Goal: Transaction & Acquisition: Book appointment/travel/reservation

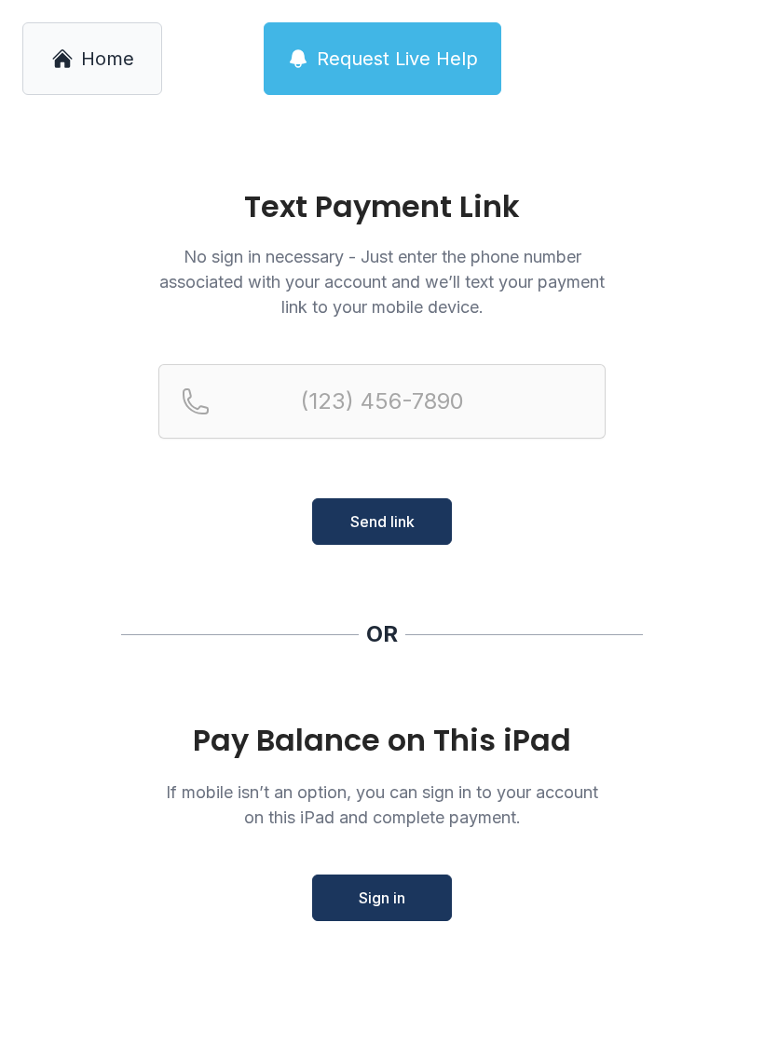
click at [92, 75] on link "Home" at bounding box center [92, 58] width 140 height 73
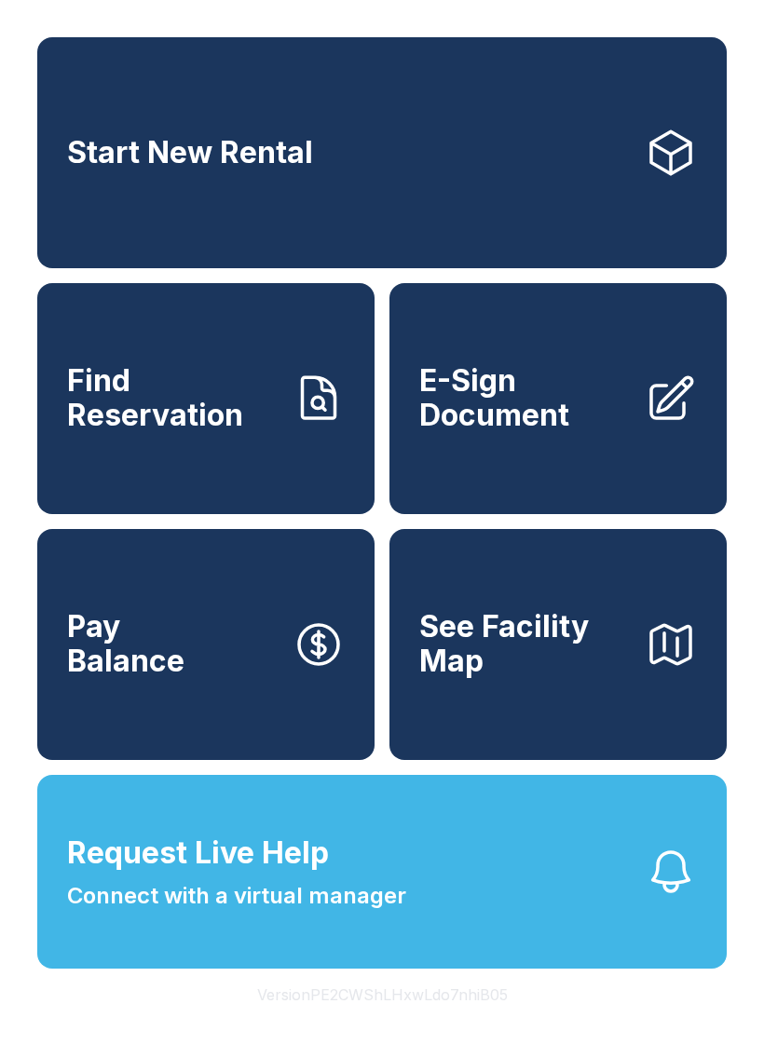
click at [434, 661] on span "See Facility Map" at bounding box center [524, 644] width 211 height 68
click at [67, 488] on link "Find Reservation" at bounding box center [205, 398] width 337 height 231
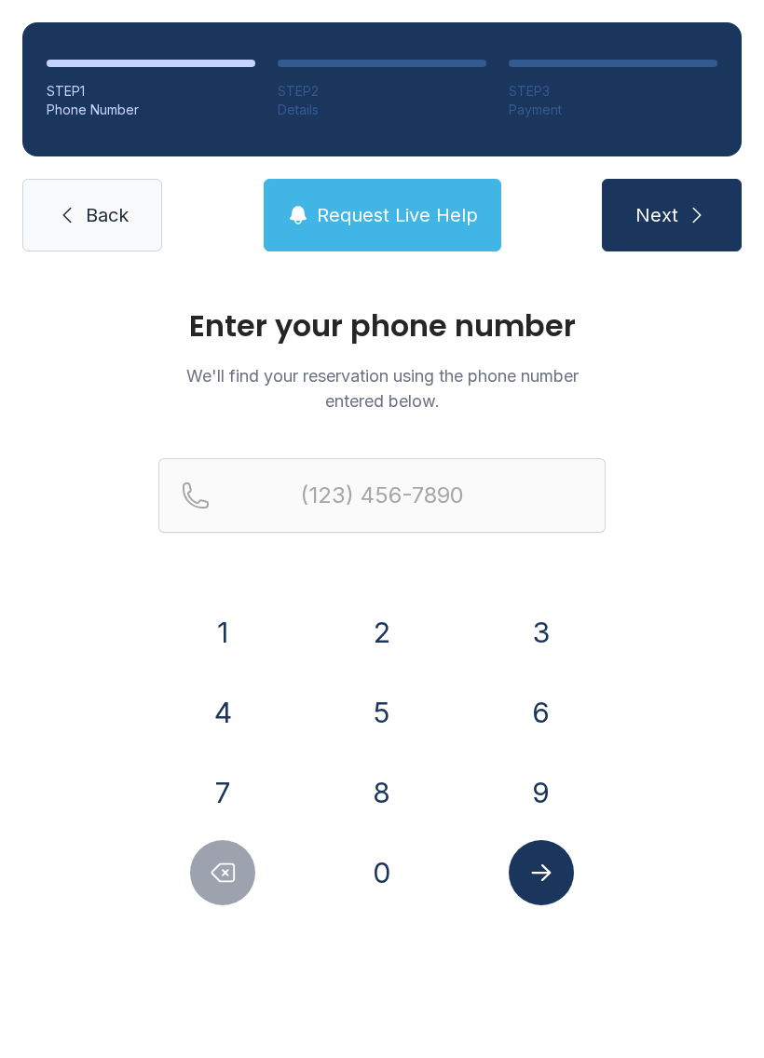
click at [75, 224] on icon at bounding box center [67, 215] width 22 height 22
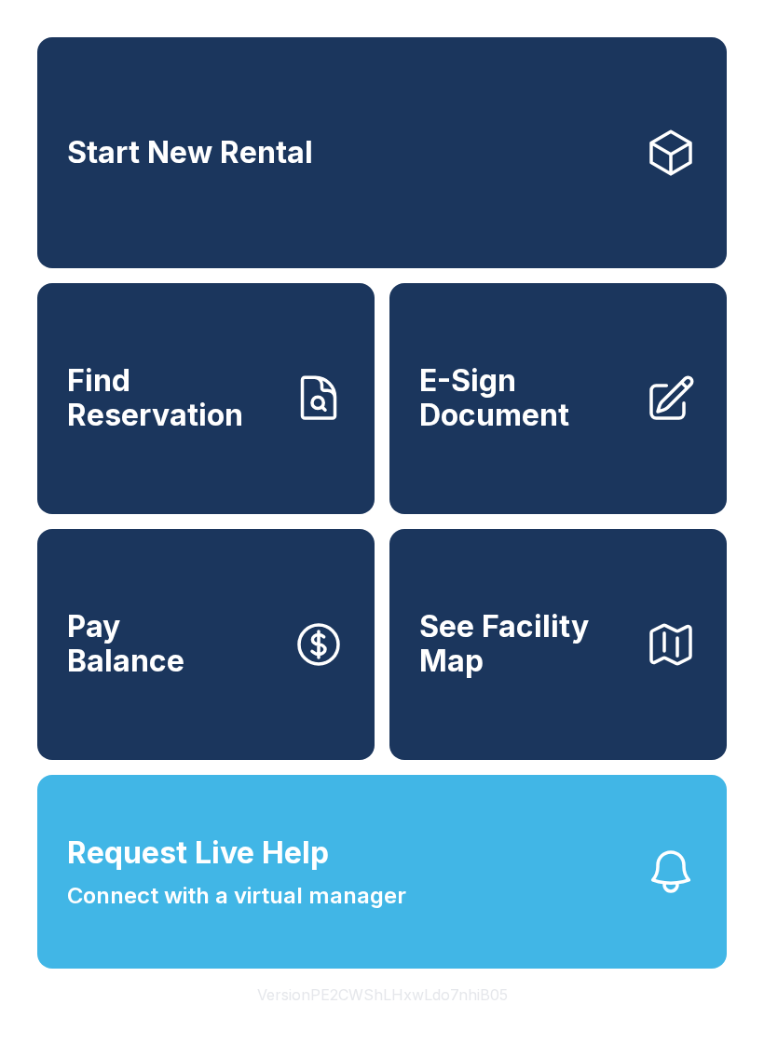
click at [67, 237] on link "Start New Rental" at bounding box center [381, 152] width 689 height 231
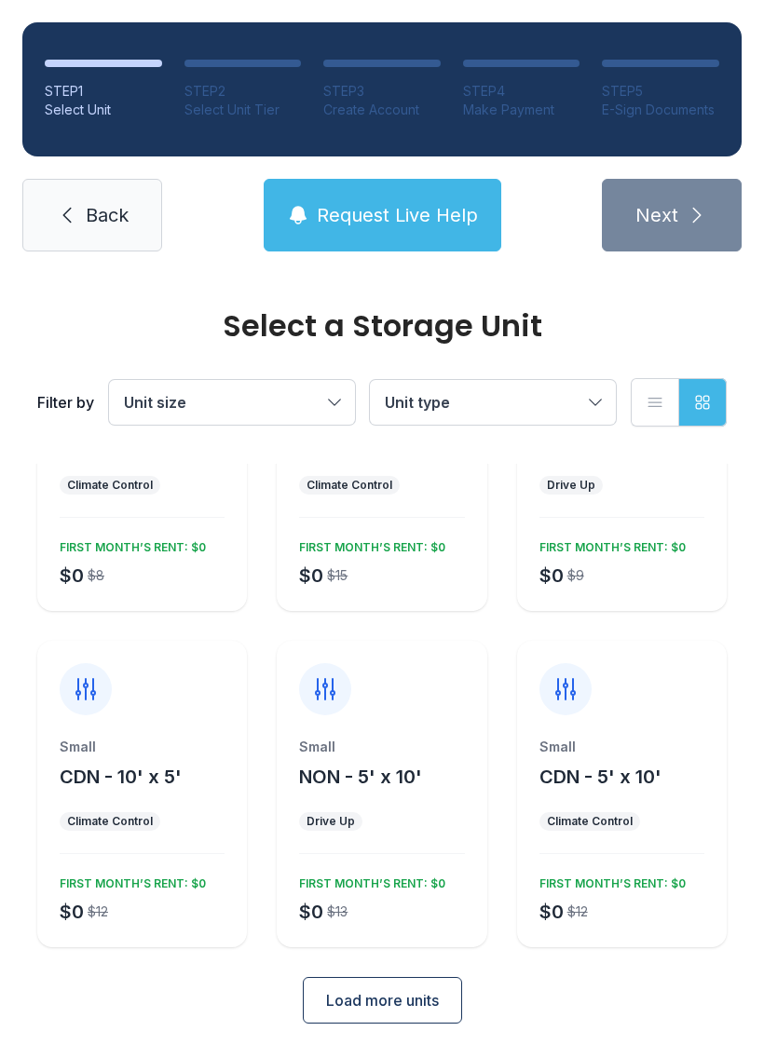
scroll to position [162, 0]
click at [340, 1015] on button "Load more units" at bounding box center [382, 1001] width 159 height 47
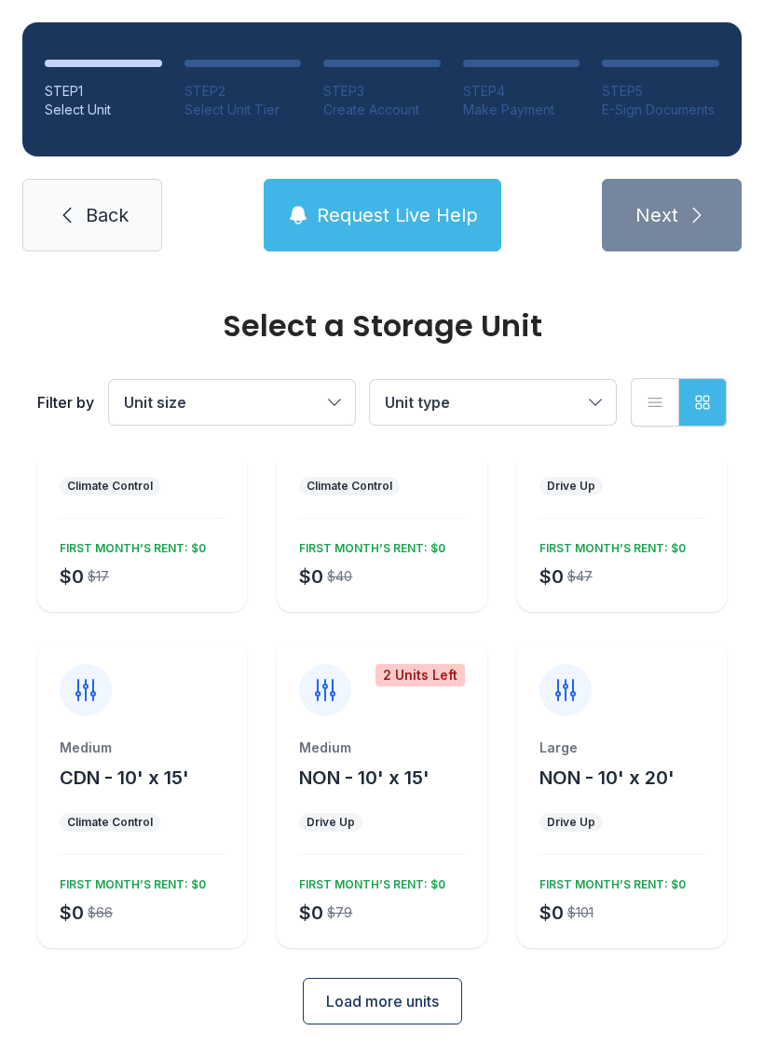
scroll to position [835, 0]
click at [328, 1003] on span "Load more units" at bounding box center [382, 1001] width 113 height 22
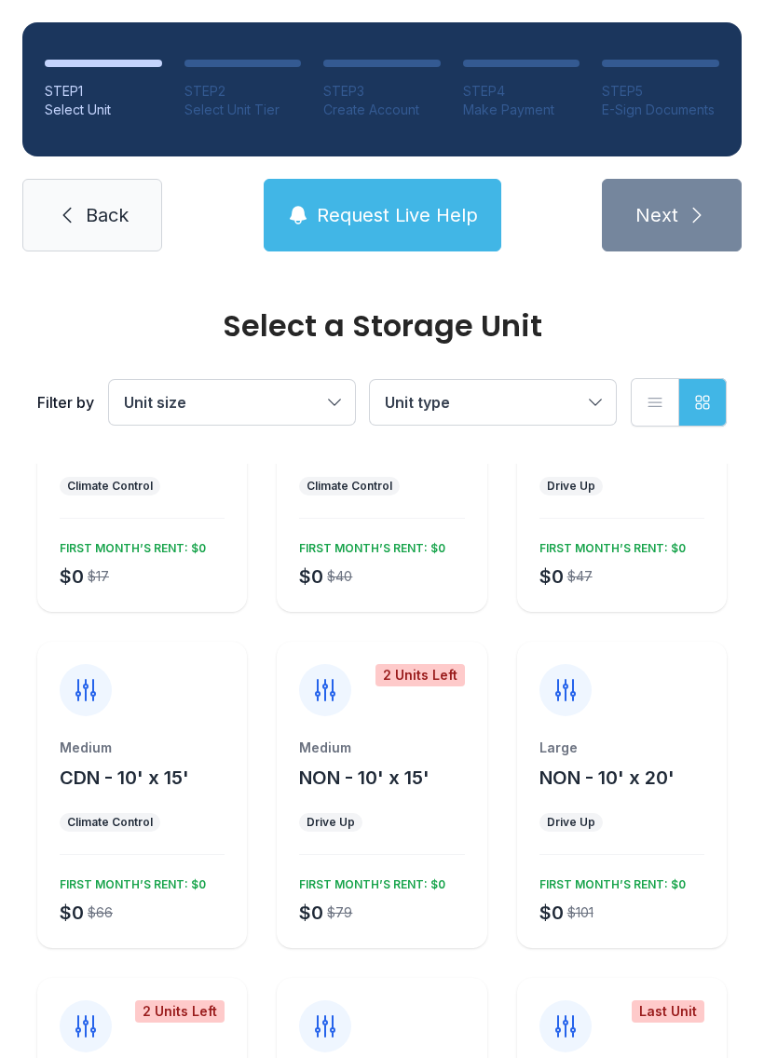
click at [645, 402] on button "List view" at bounding box center [655, 402] width 48 height 48
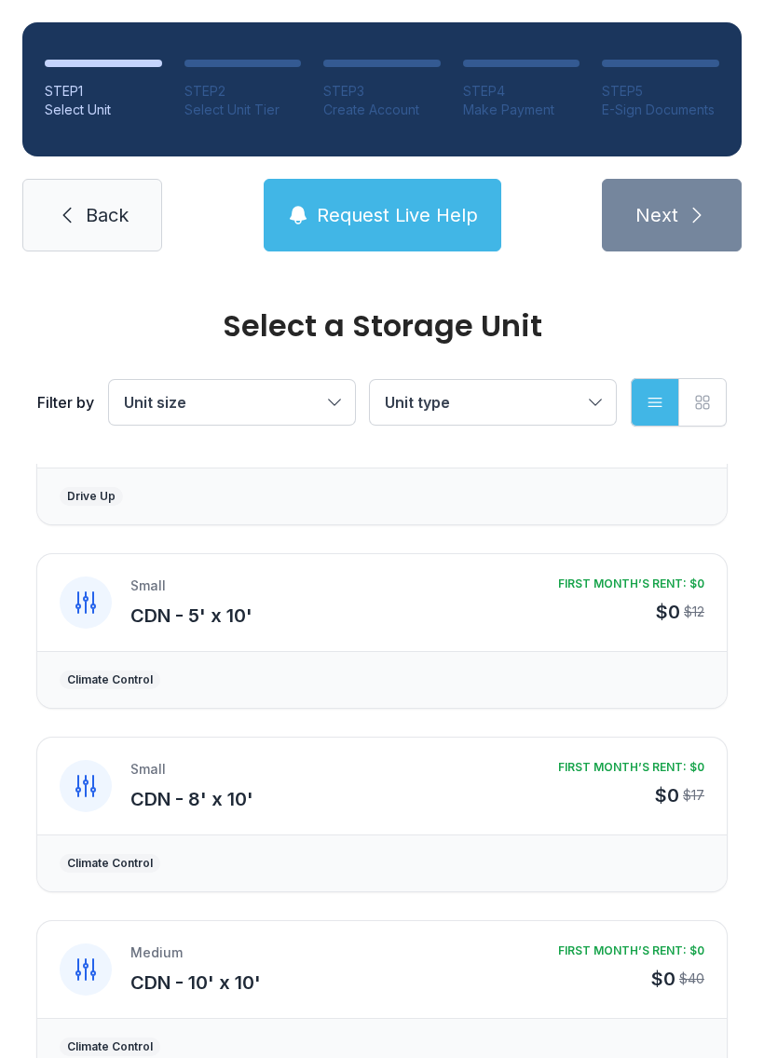
click at [576, 390] on button "Unit type" at bounding box center [493, 402] width 246 height 45
click at [650, 403] on icon "button" at bounding box center [655, 402] width 19 height 19
click at [697, 398] on icon "button" at bounding box center [702, 402] width 19 height 19
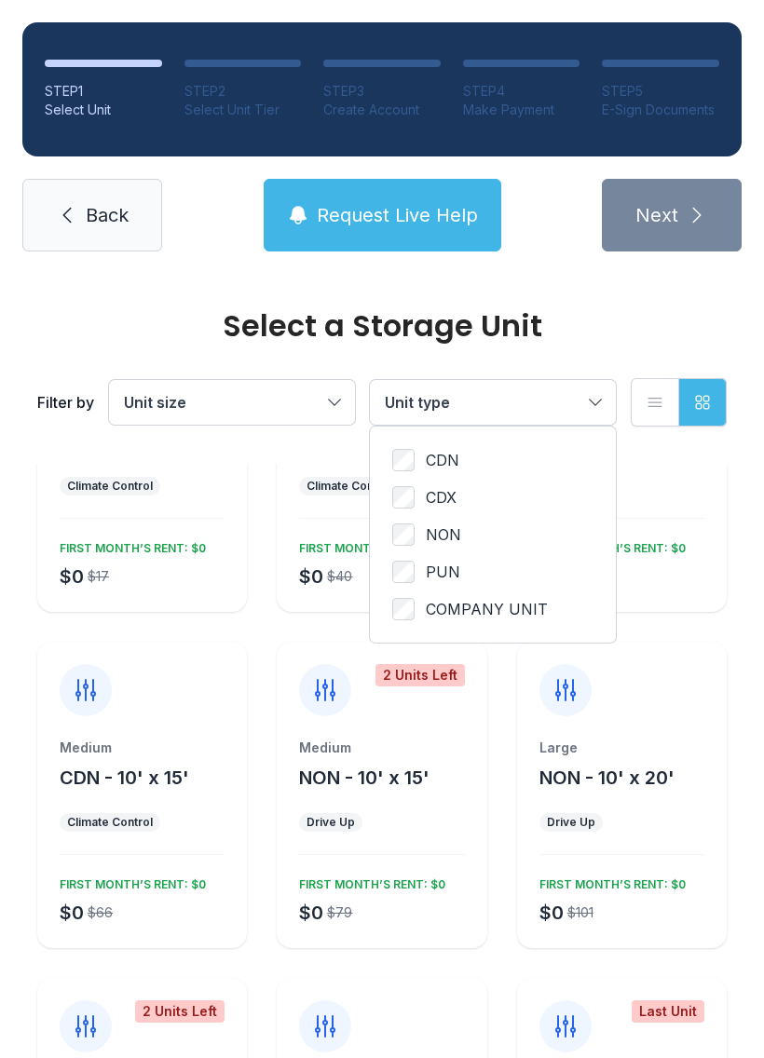
click at [567, 406] on span "Unit type" at bounding box center [484, 402] width 198 height 22
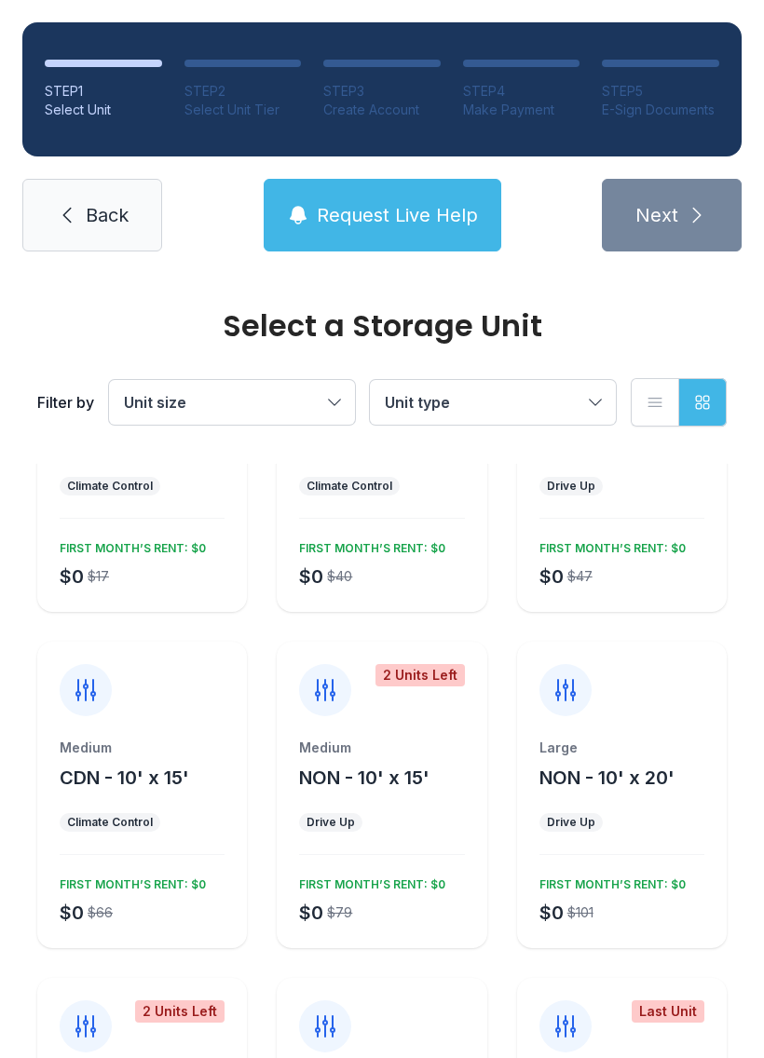
click at [334, 402] on button "Unit size" at bounding box center [232, 402] width 246 height 45
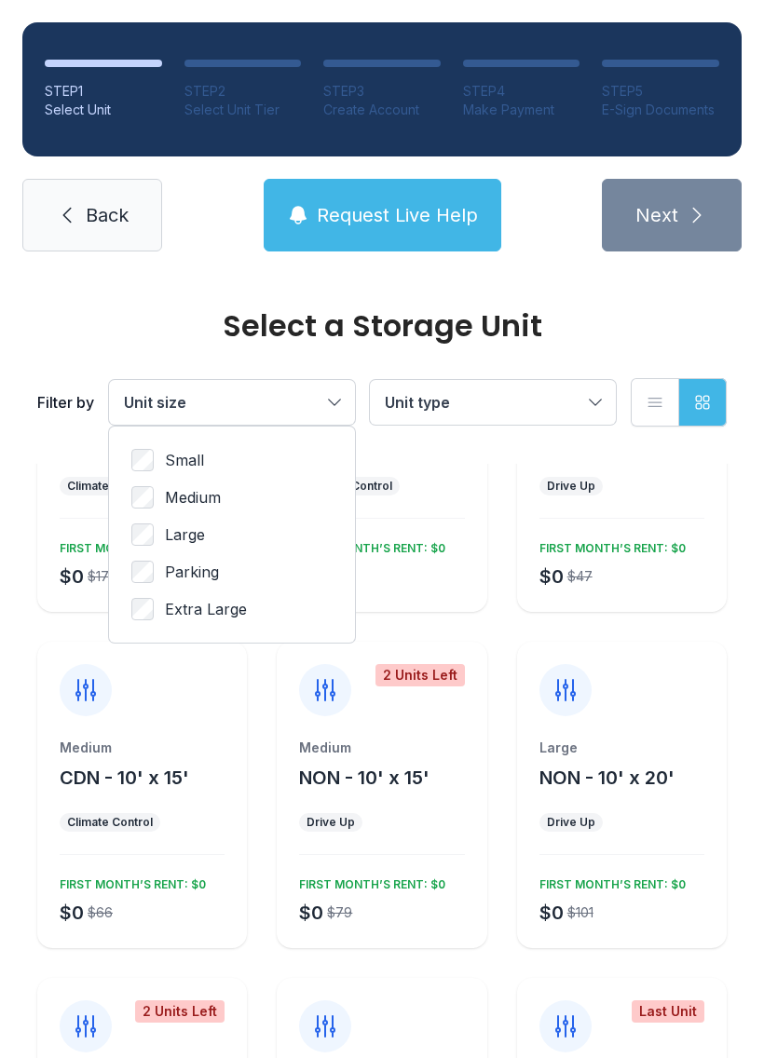
click at [317, 393] on span "Unit size" at bounding box center [223, 402] width 198 height 22
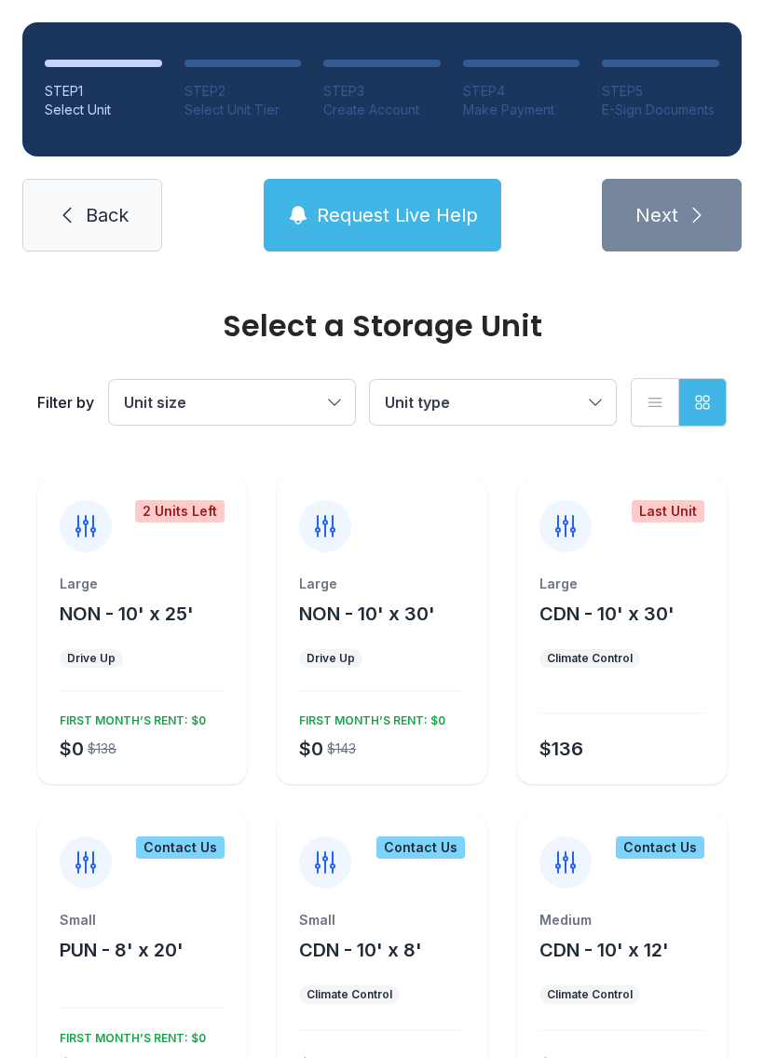
scroll to position [1336, 0]
click at [644, 398] on button "List view" at bounding box center [655, 402] width 48 height 48
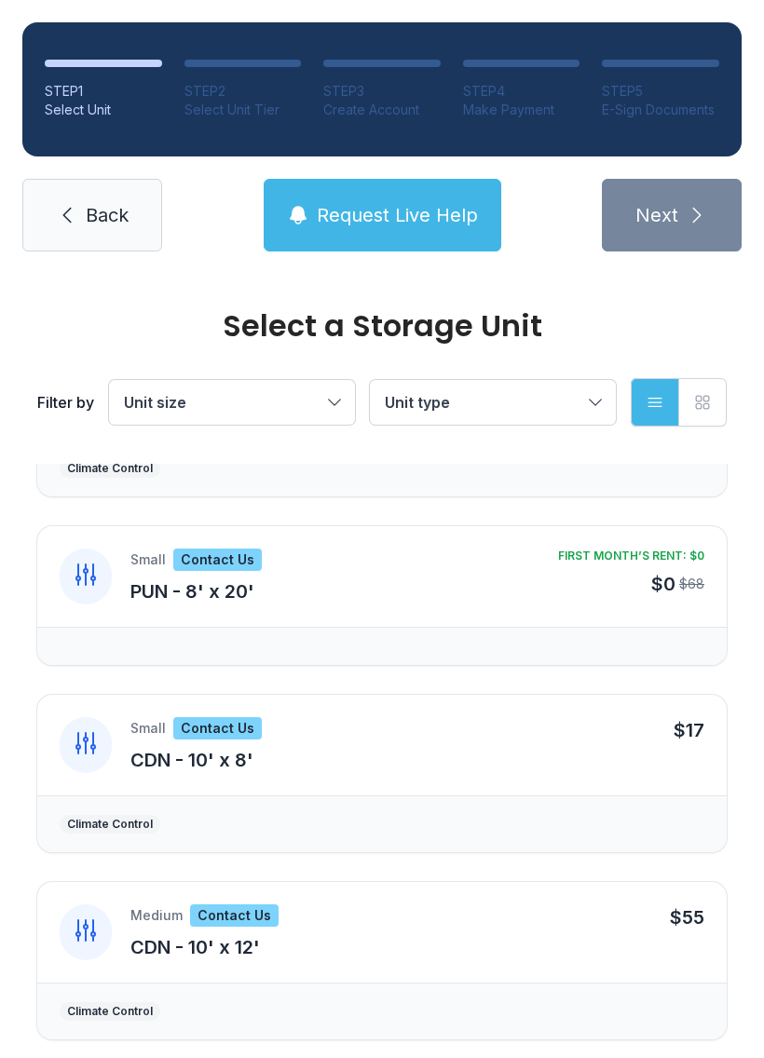
click at [714, 392] on button "Grid view" at bounding box center [702, 402] width 48 height 48
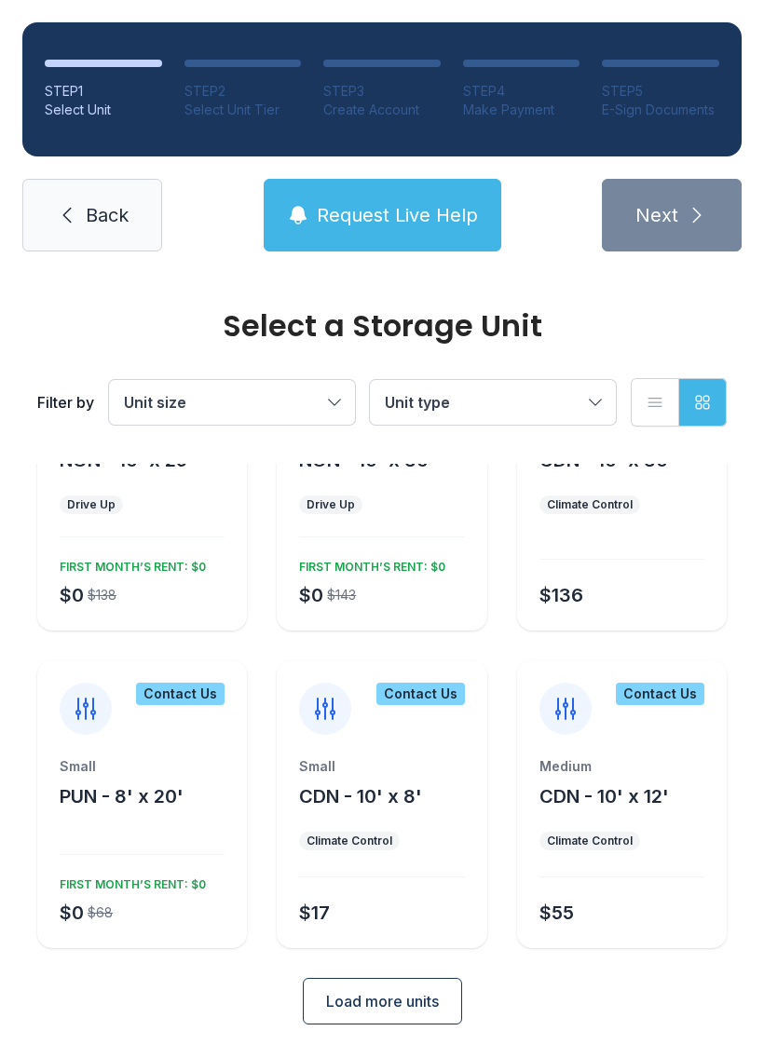
click at [567, 400] on span "Unit type" at bounding box center [484, 402] width 198 height 22
click at [330, 395] on button "Unit size" at bounding box center [232, 402] width 246 height 45
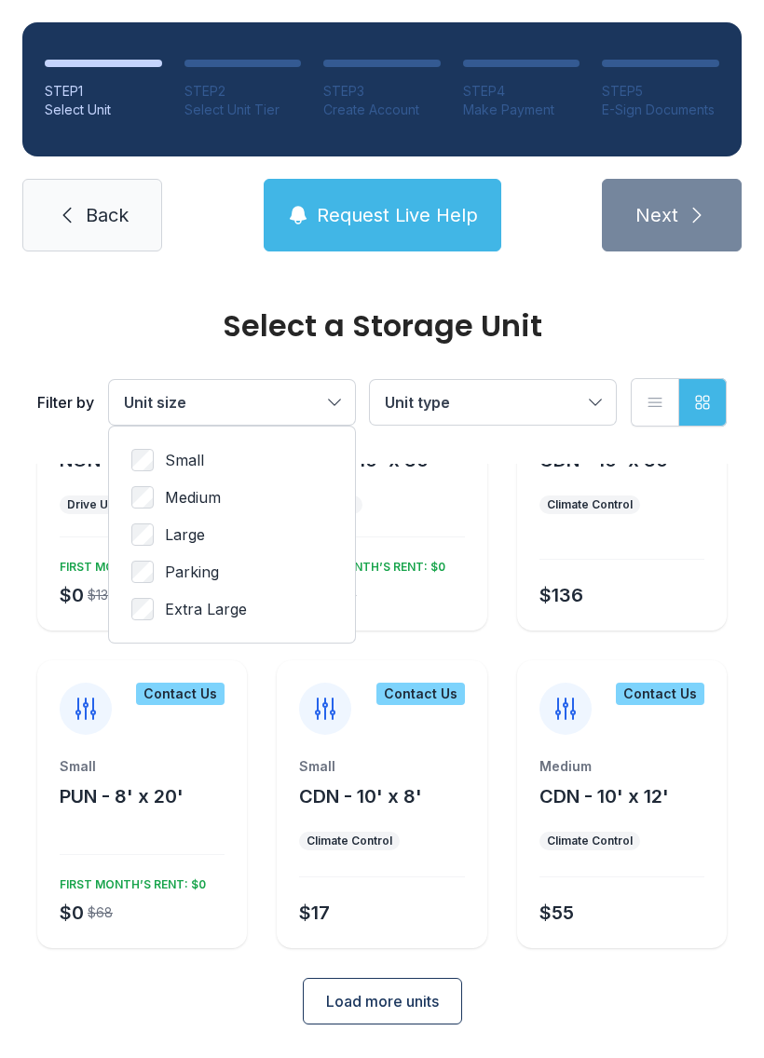
click at [340, 398] on button "Unit size" at bounding box center [232, 402] width 246 height 45
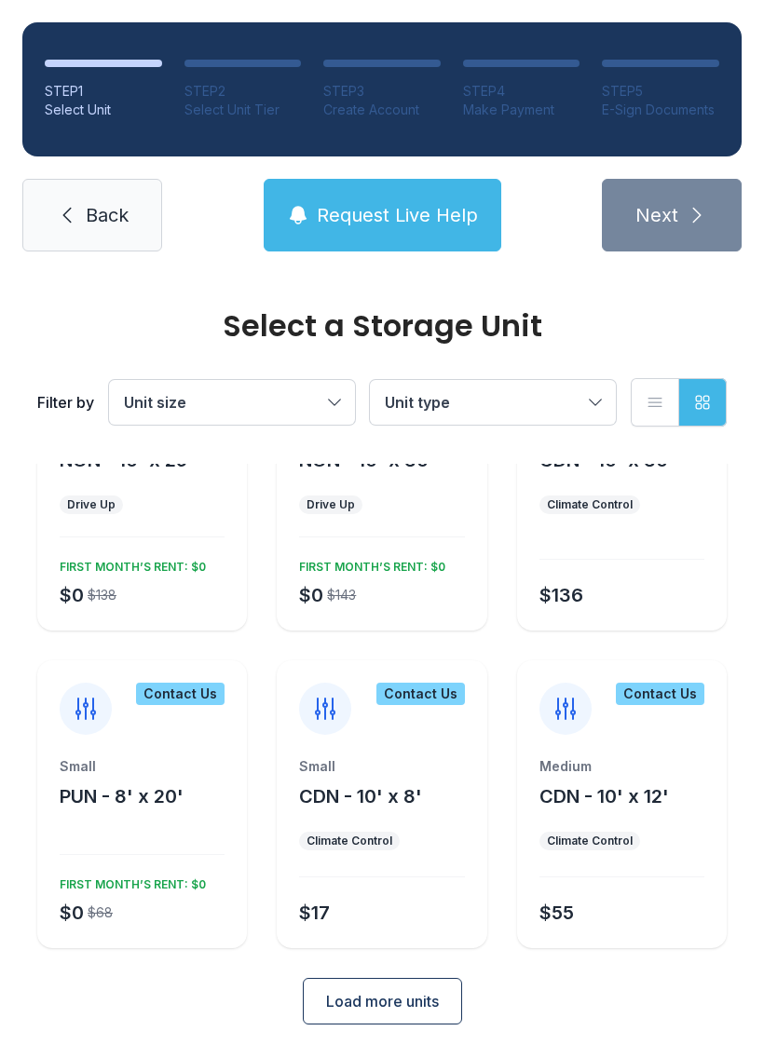
click at [319, 398] on span "Unit size" at bounding box center [223, 402] width 198 height 22
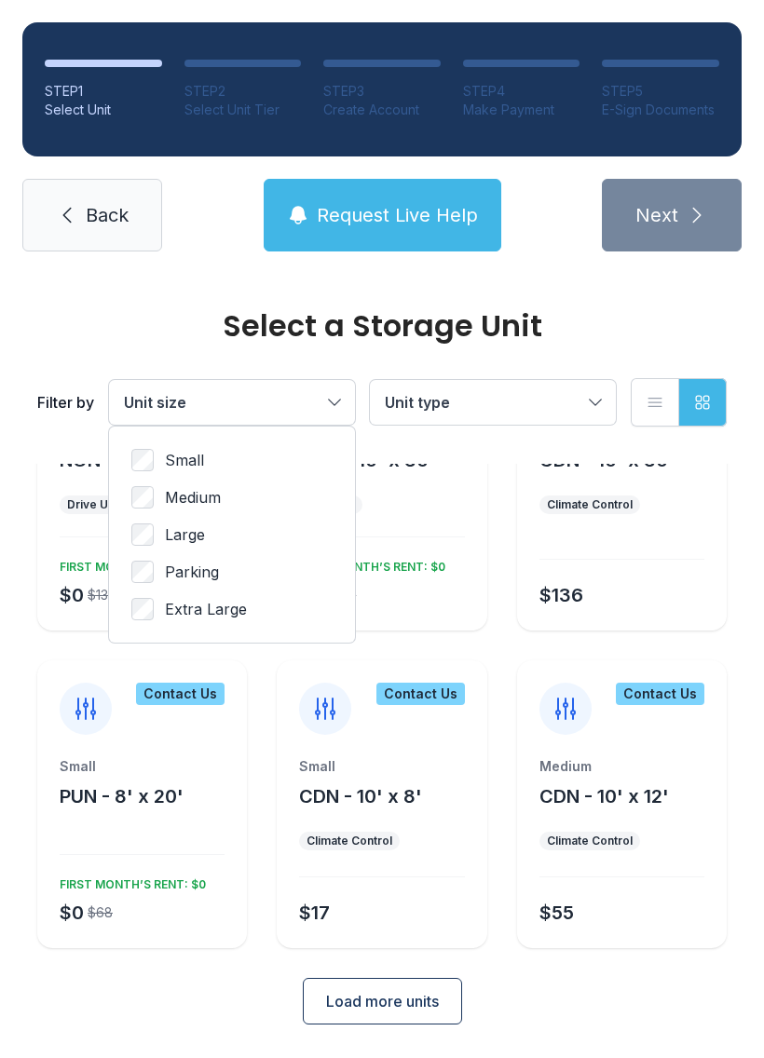
click at [143, 406] on span "Unit size" at bounding box center [155, 402] width 62 height 19
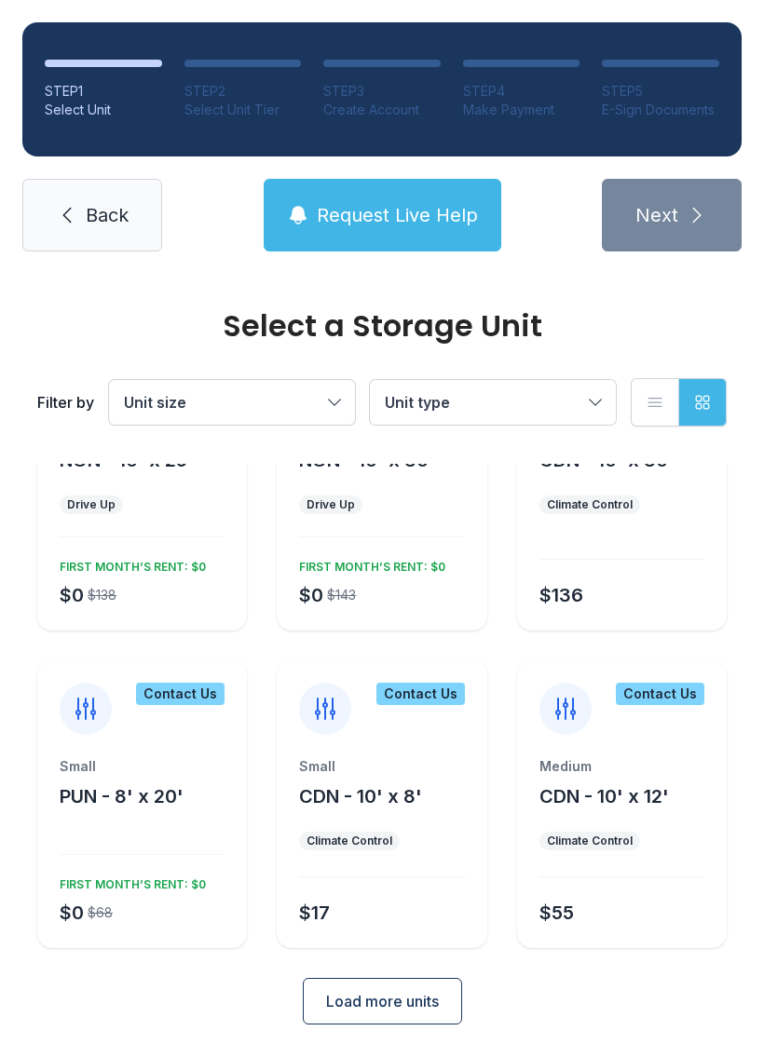
click at [631, 373] on div "Filter by Unit size Unit type List view Grid view" at bounding box center [381, 402] width 689 height 123
click at [577, 400] on span "Unit type" at bounding box center [484, 402] width 198 height 22
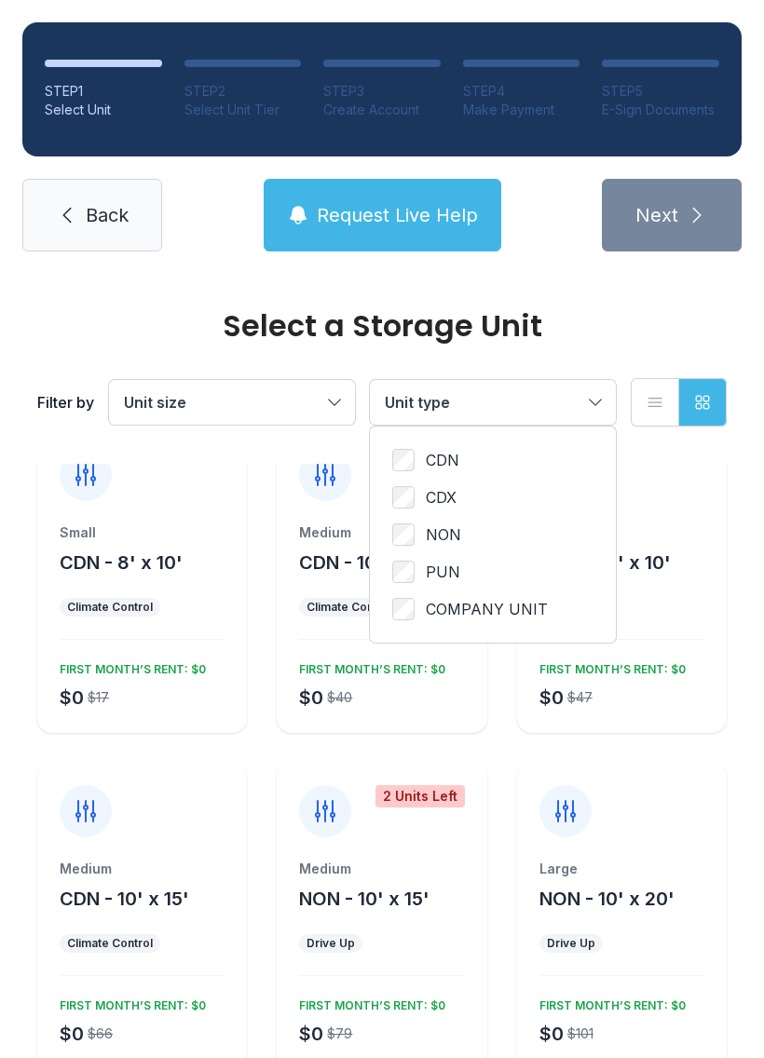
scroll to position [0, 0]
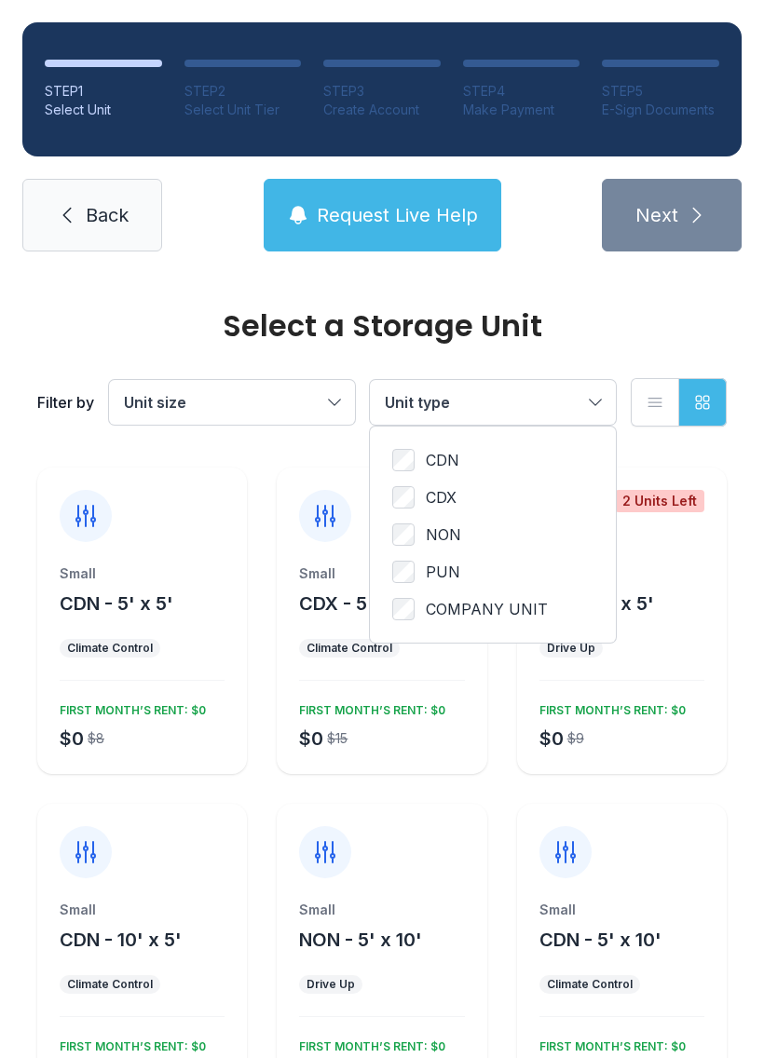
click at [549, 395] on span "Unit type" at bounding box center [484, 402] width 198 height 22
click at [324, 405] on button "Unit size" at bounding box center [232, 402] width 246 height 45
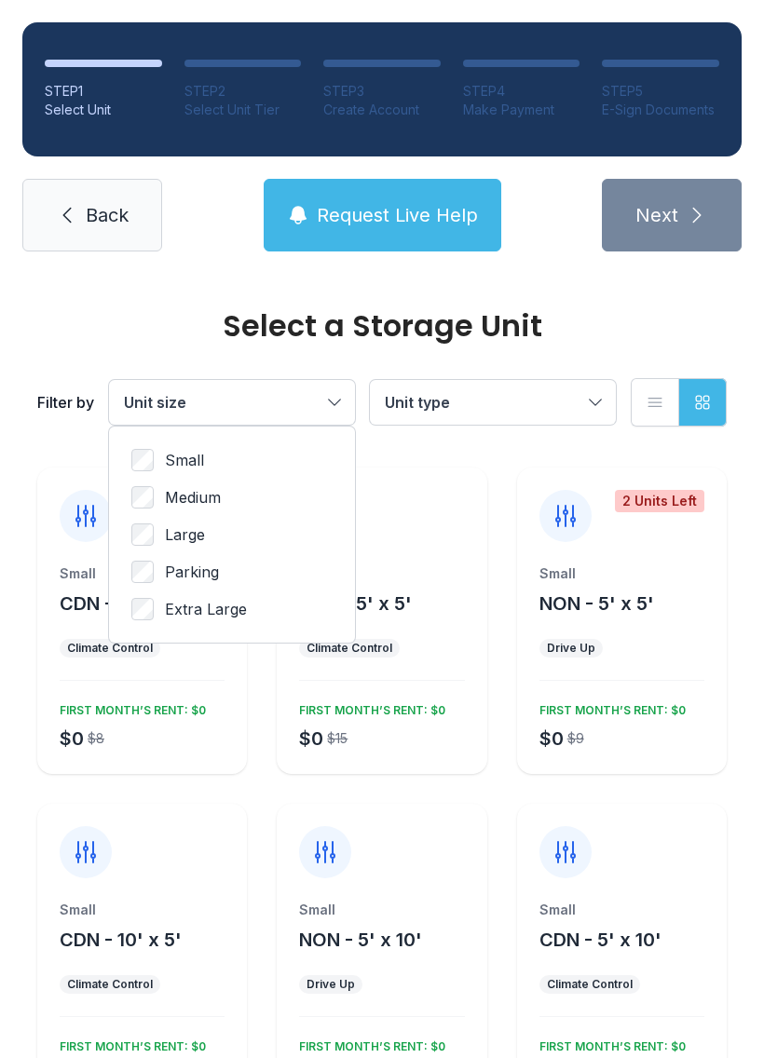
click at [337, 389] on button "Unit size" at bounding box center [232, 402] width 246 height 45
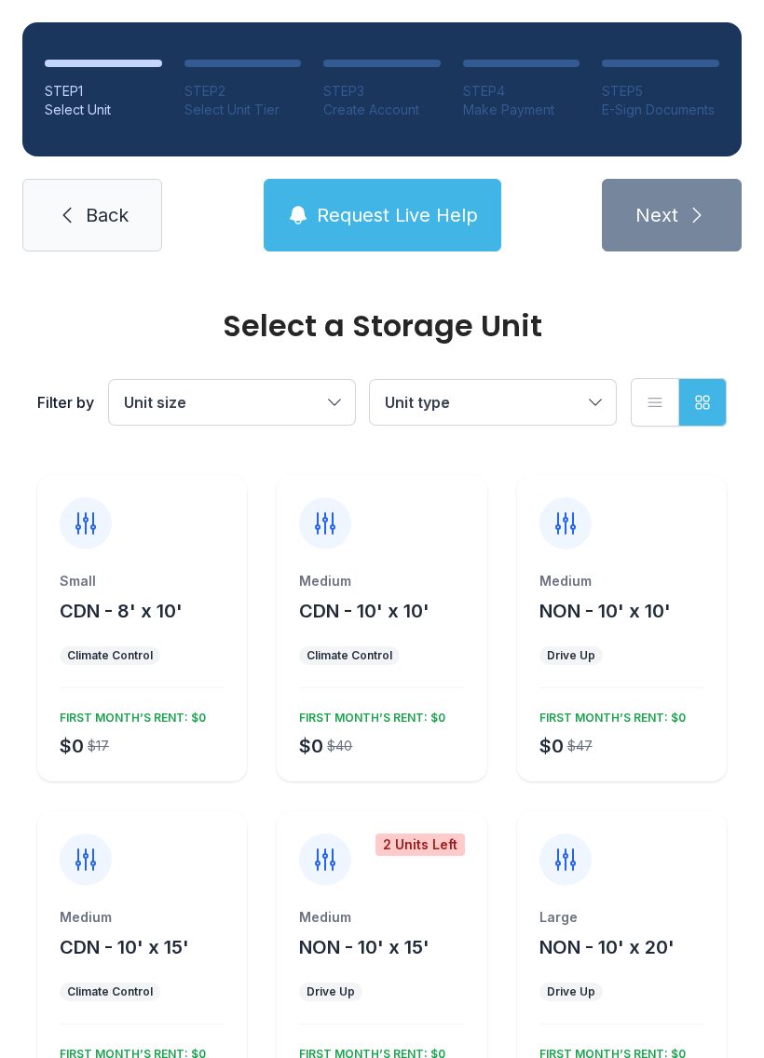
scroll to position [666, 0]
click at [334, 411] on button "Unit size" at bounding box center [232, 402] width 246 height 45
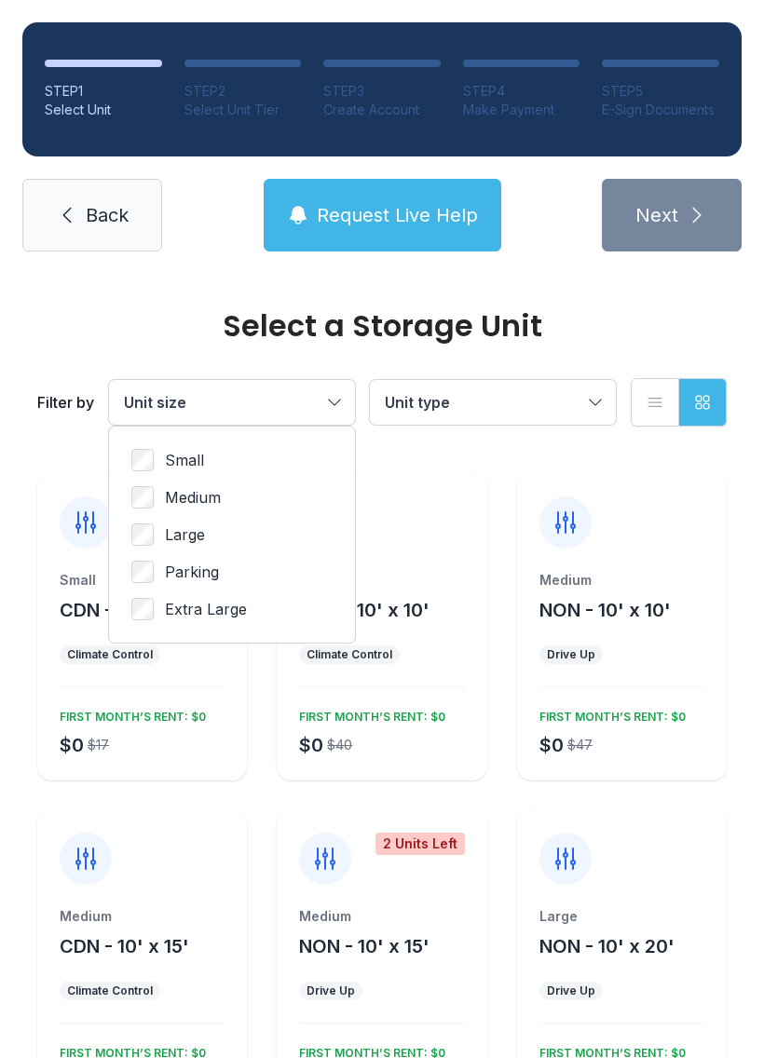
click at [279, 525] on label "Large" at bounding box center [231, 535] width 201 height 22
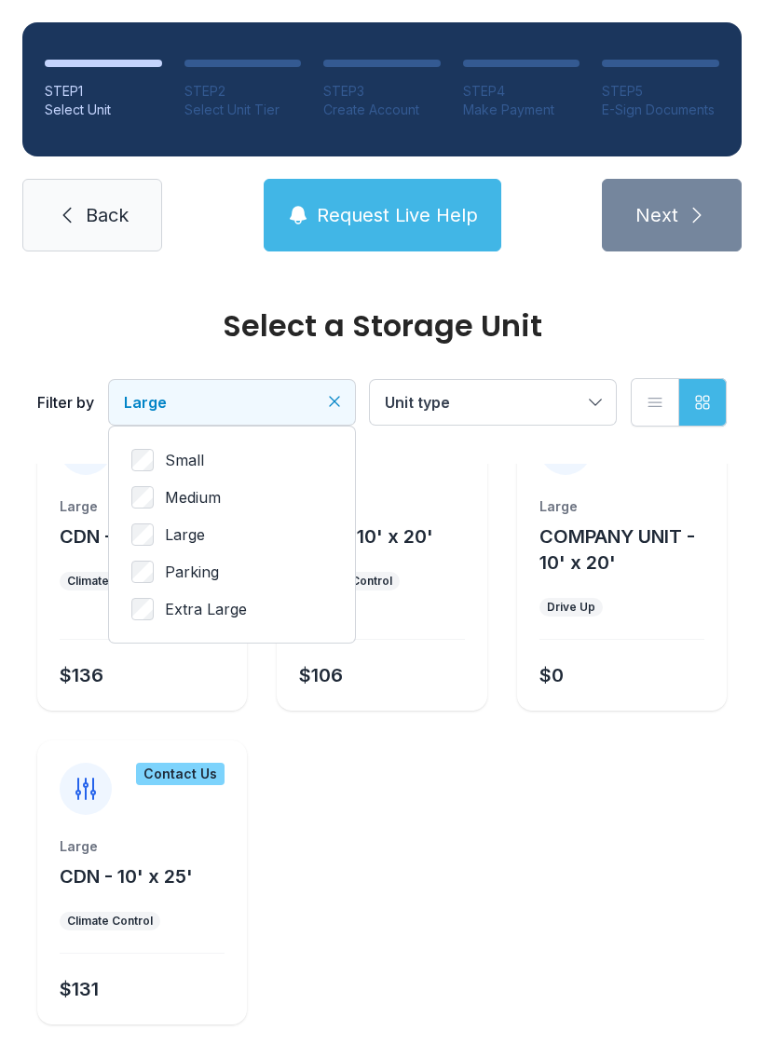
click at [306, 508] on label "Medium" at bounding box center [231, 497] width 201 height 22
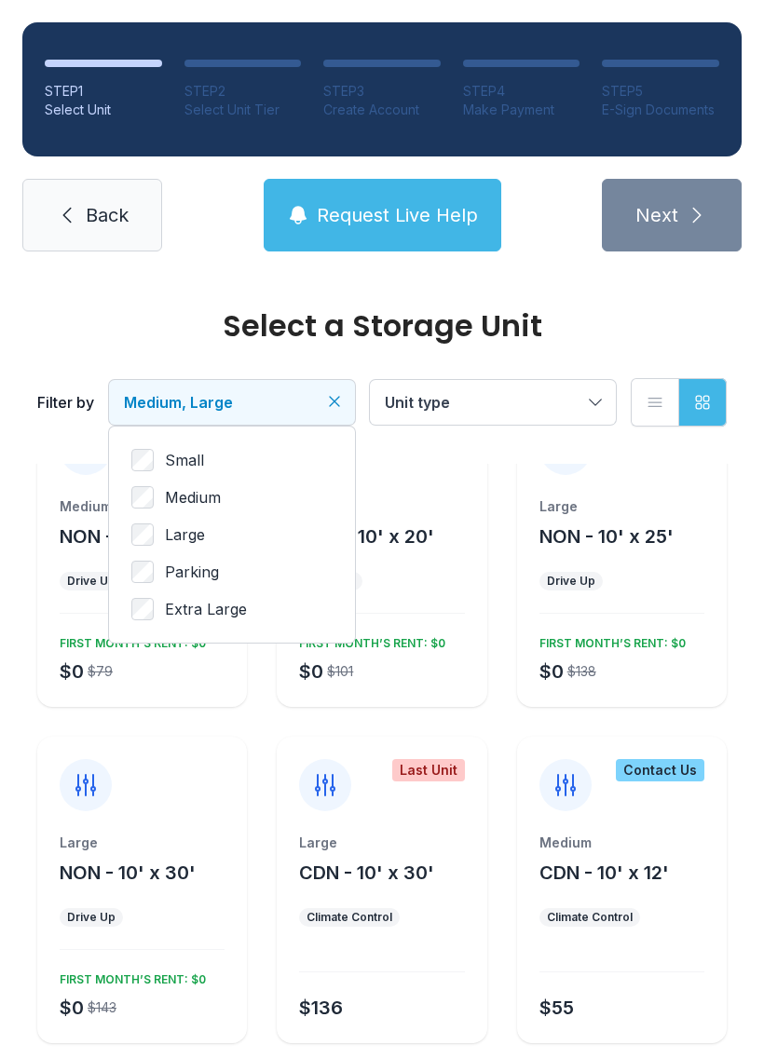
click at [273, 537] on label "Large" at bounding box center [231, 535] width 201 height 22
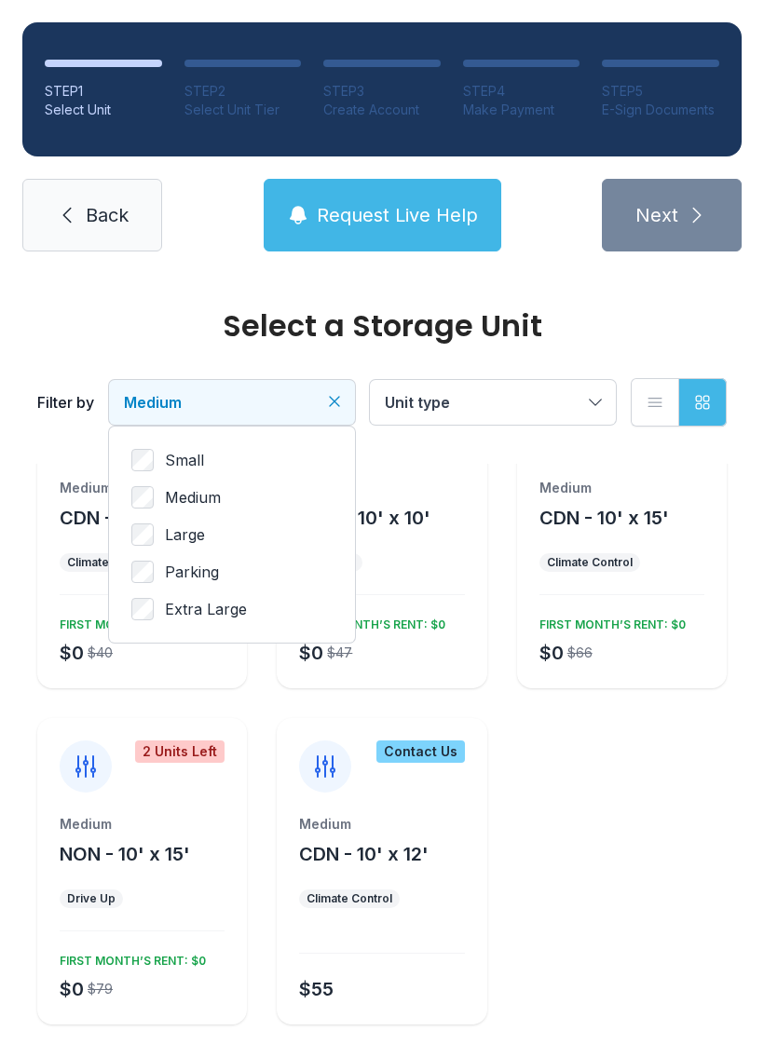
click at [327, 414] on button "Medium" at bounding box center [232, 402] width 246 height 45
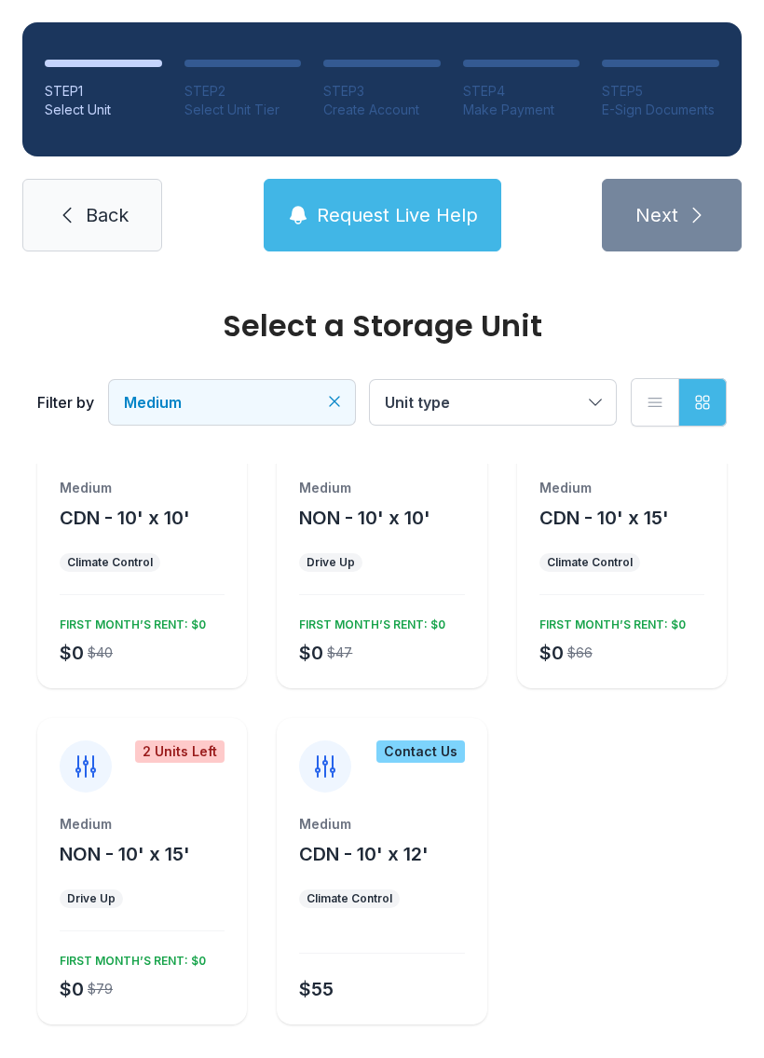
click at [123, 209] on span "Back" at bounding box center [107, 215] width 43 height 26
